Goal: Feedback & Contribution: Submit feedback/report problem

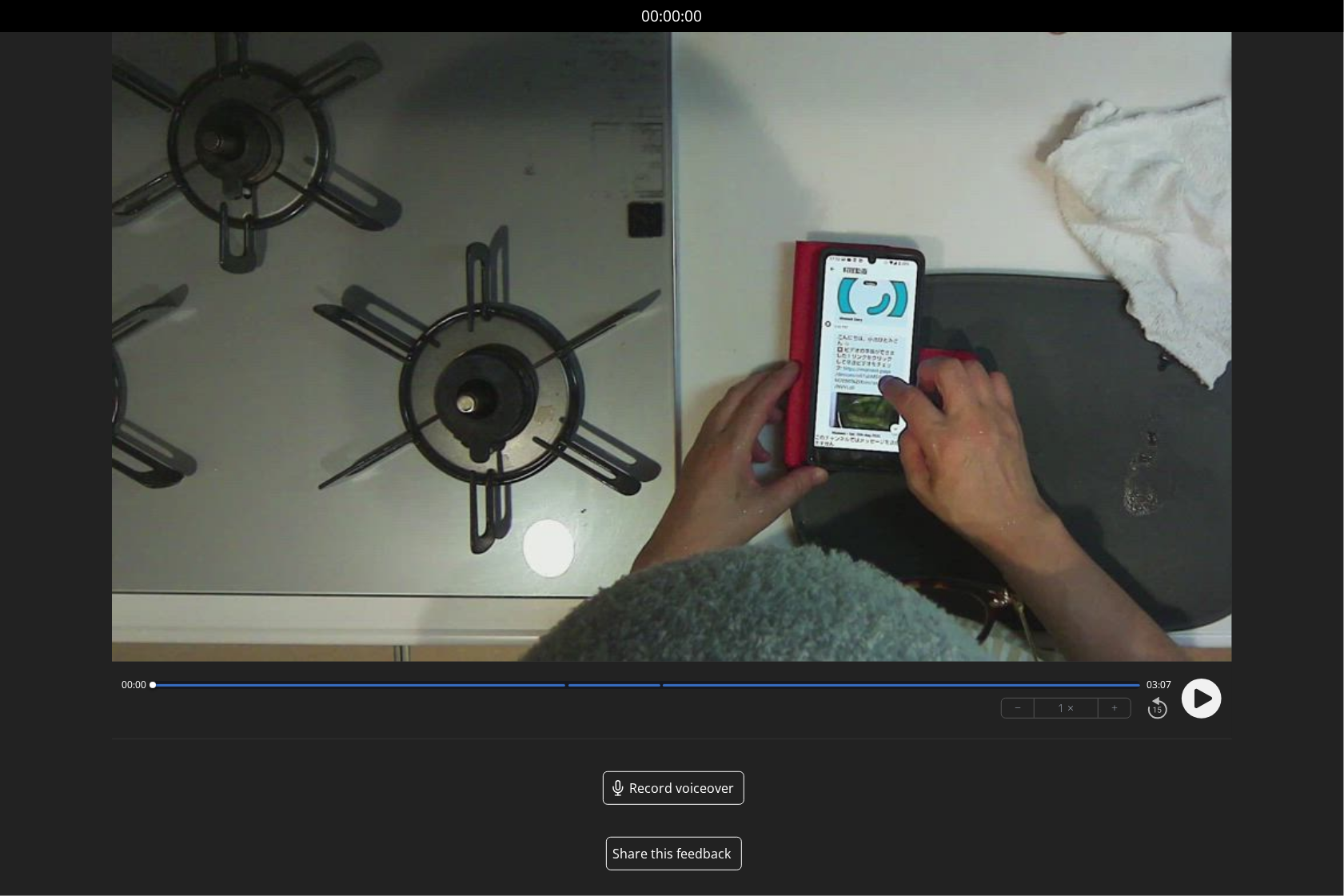
click at [691, 858] on button "Share this feedback" at bounding box center [674, 854] width 136 height 34
click at [673, 862] on button "Share this feedback" at bounding box center [674, 854] width 136 height 34
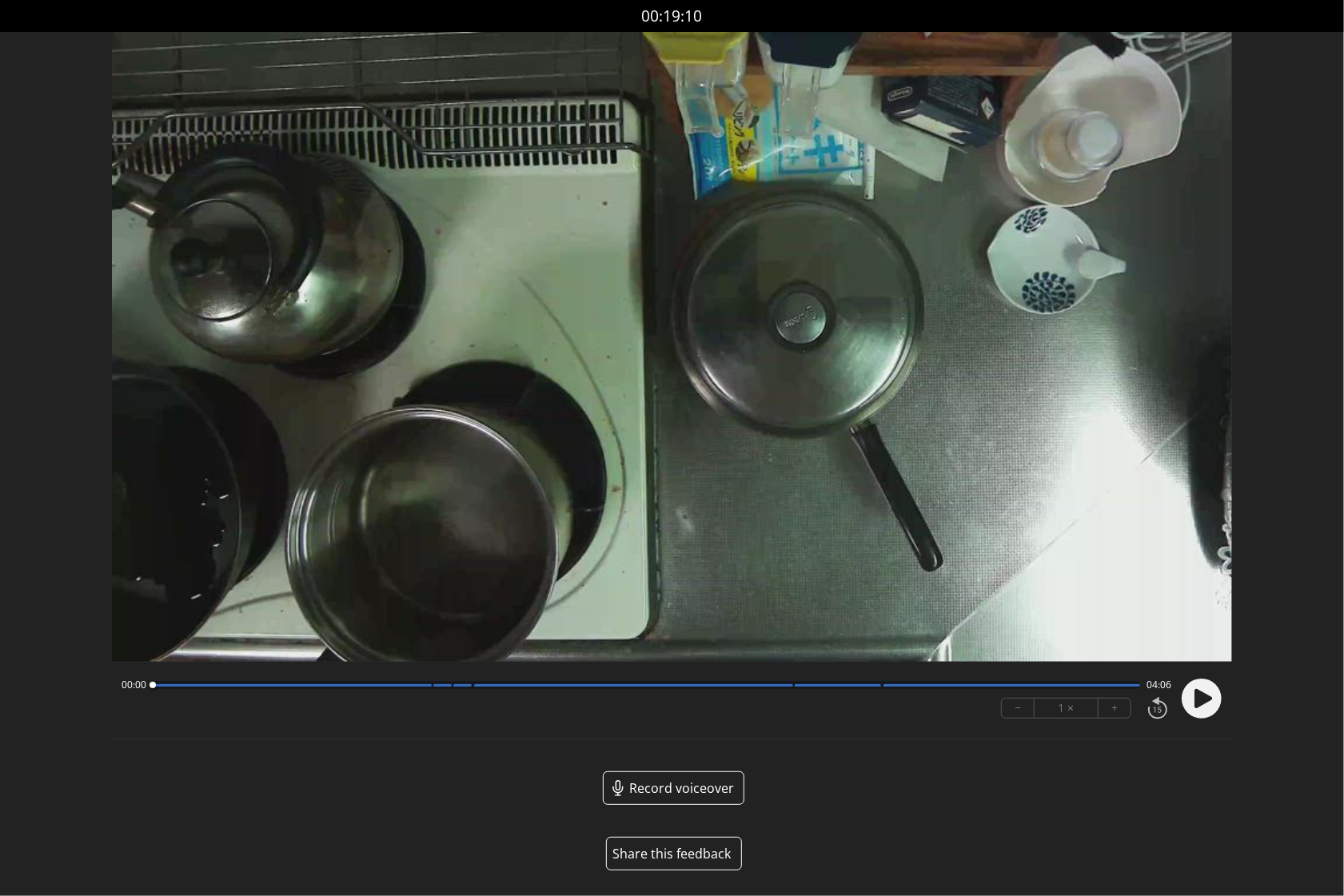
click at [685, 853] on button "Share this feedback" at bounding box center [674, 854] width 136 height 34
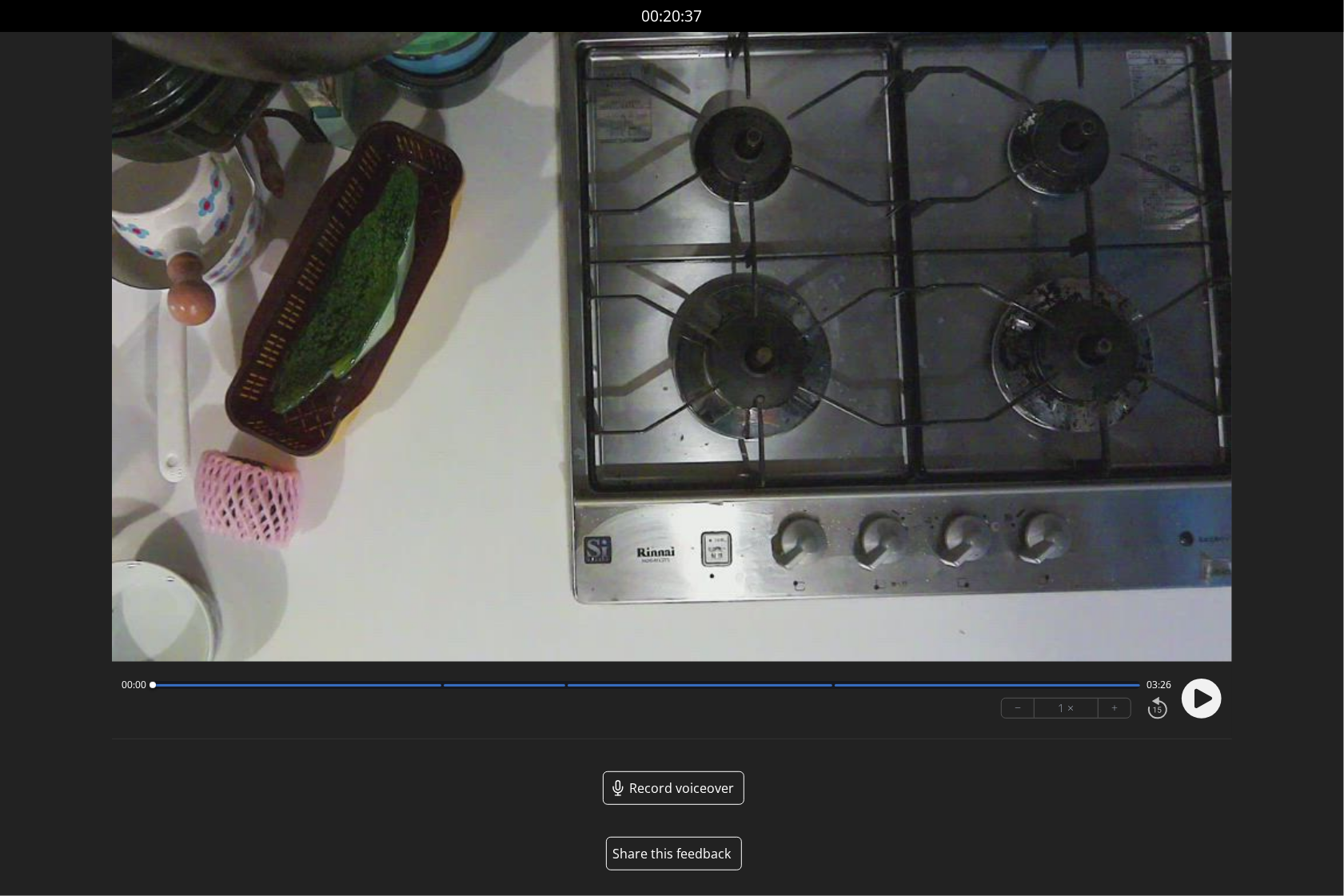
click at [690, 862] on button "Share this feedback" at bounding box center [674, 854] width 136 height 34
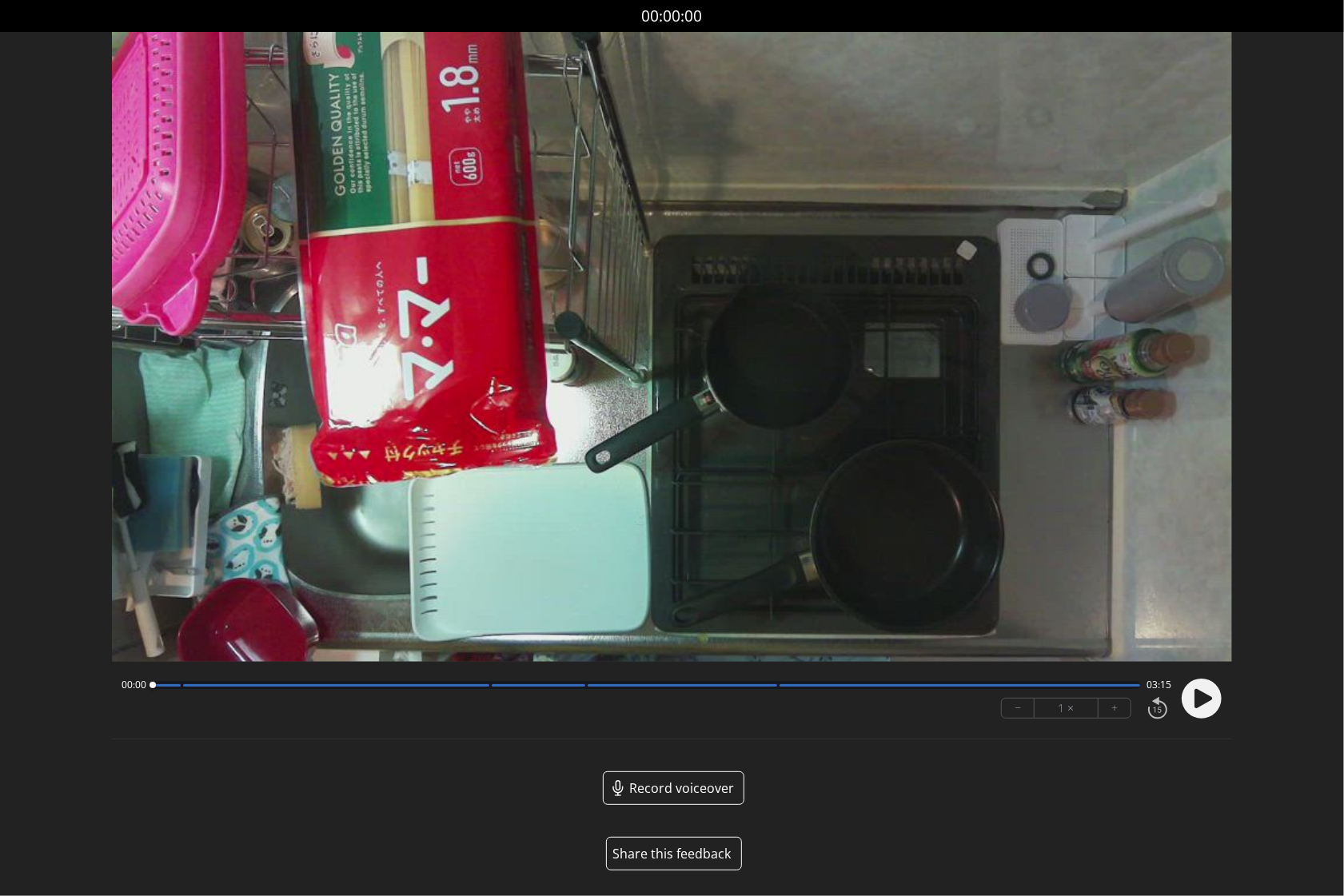
click at [675, 859] on button "Share this feedback" at bounding box center [674, 854] width 136 height 34
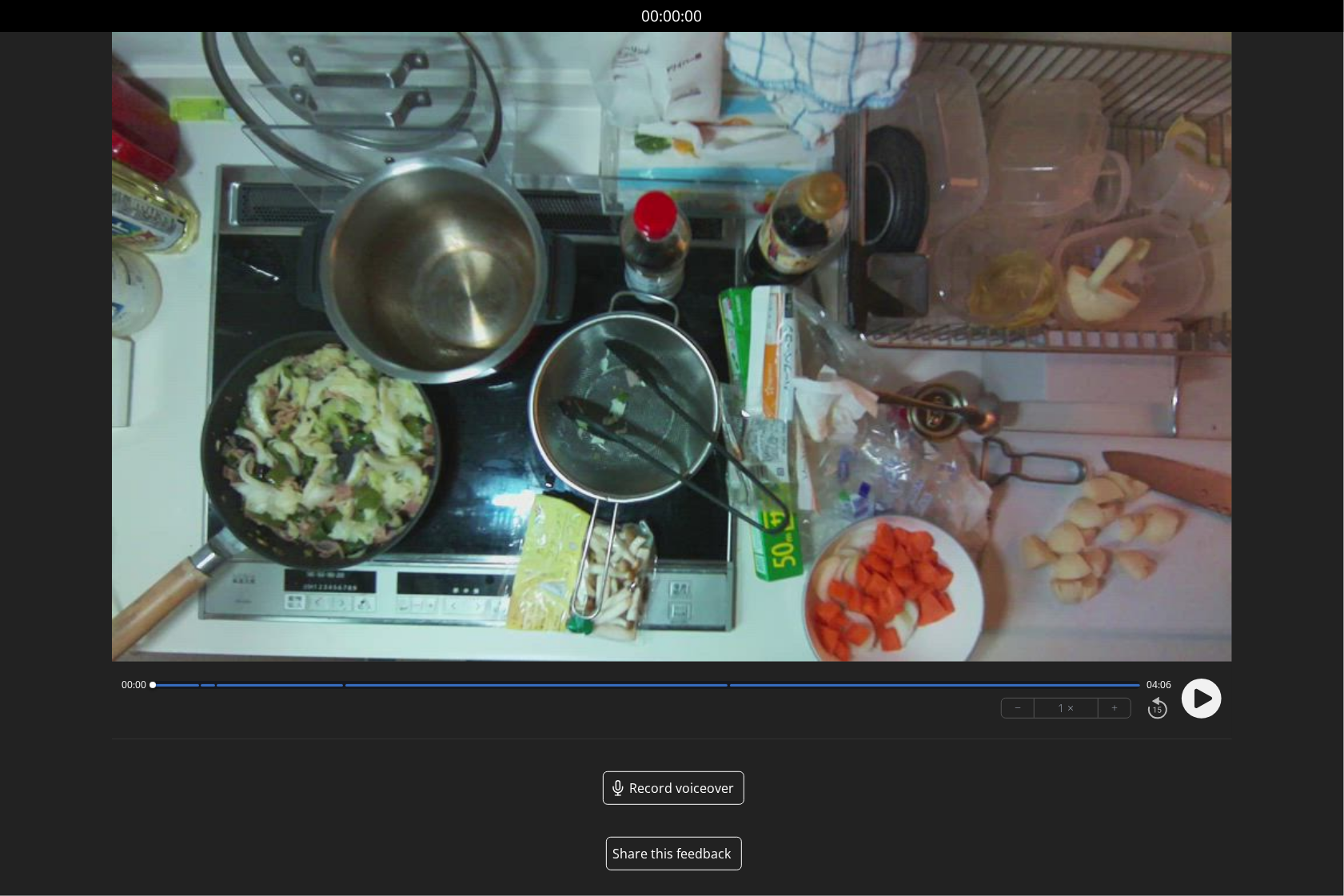
click at [685, 849] on button "Share this feedback" at bounding box center [674, 854] width 136 height 34
